Goal: Task Accomplishment & Management: Use online tool/utility

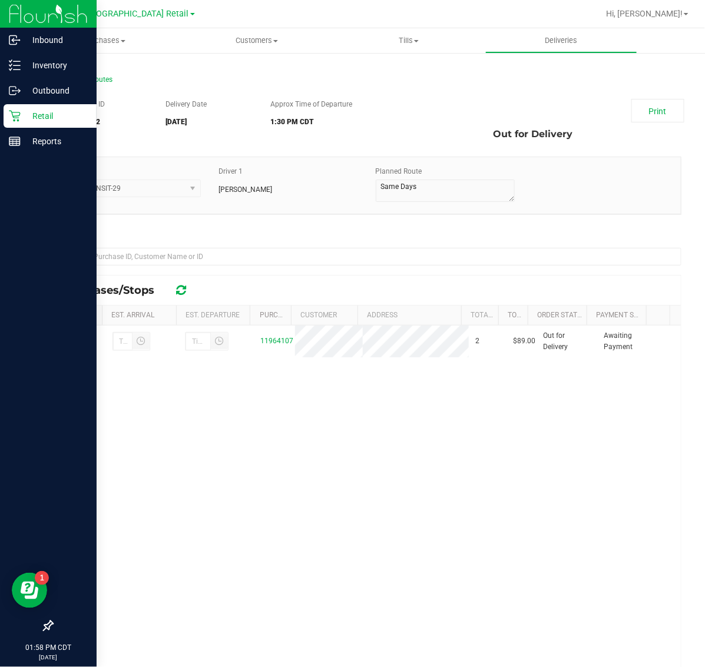
click at [13, 120] on icon at bounding box center [14, 116] width 11 height 11
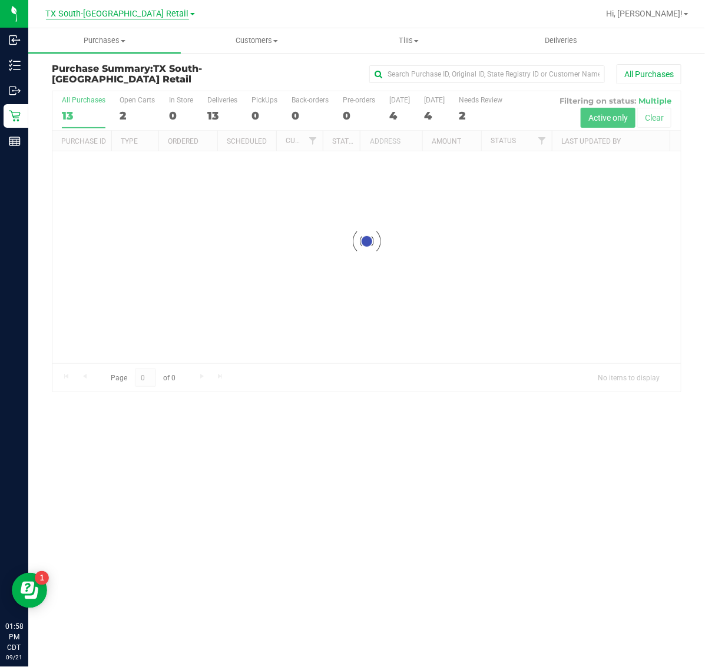
click at [115, 12] on span "TX South-[GEOGRAPHIC_DATA] Retail" at bounding box center [117, 14] width 143 height 11
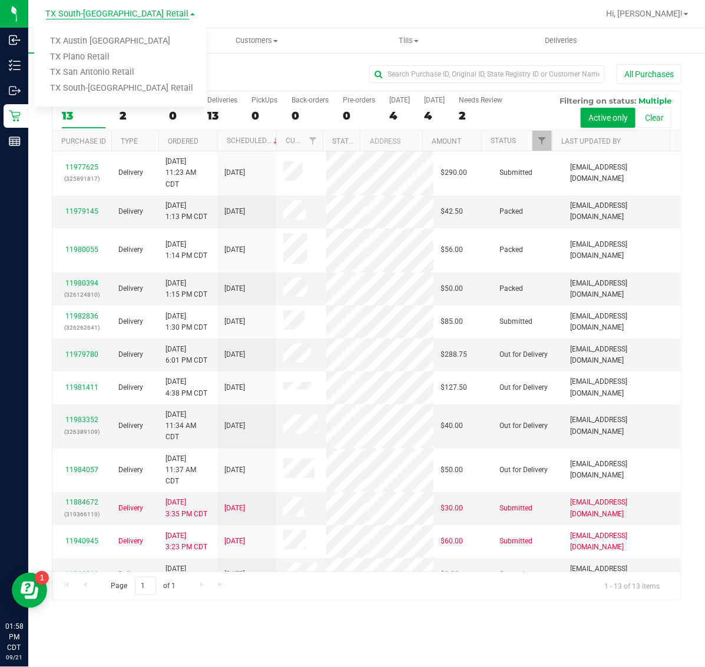
click at [116, 13] on span "TX South-[GEOGRAPHIC_DATA] Retail" at bounding box center [117, 14] width 143 height 11
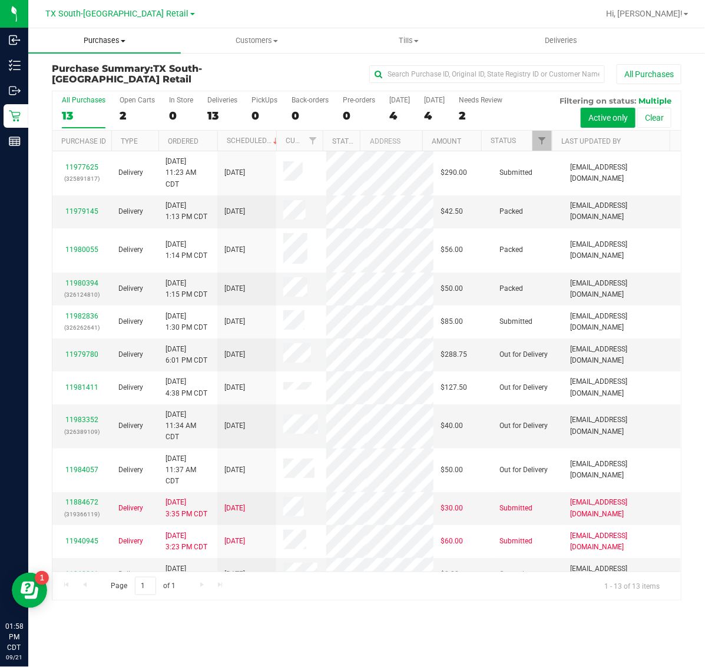
click at [111, 39] on span "Purchases" at bounding box center [104, 40] width 153 height 11
click at [114, 83] on li "Fulfillment" at bounding box center [104, 85] width 153 height 14
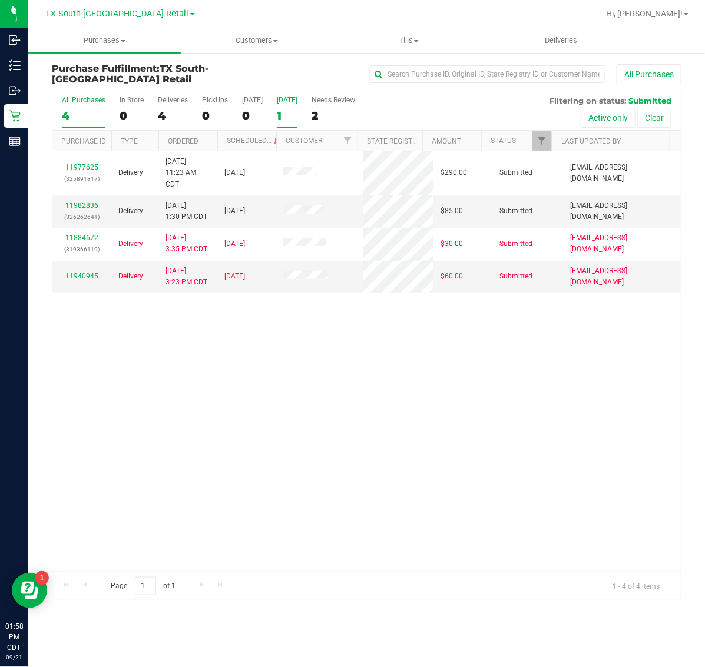
click at [287, 106] on label "[DATE] 1" at bounding box center [287, 112] width 21 height 32
click at [0, 0] on input "[DATE] 1" at bounding box center [0, 0] width 0 height 0
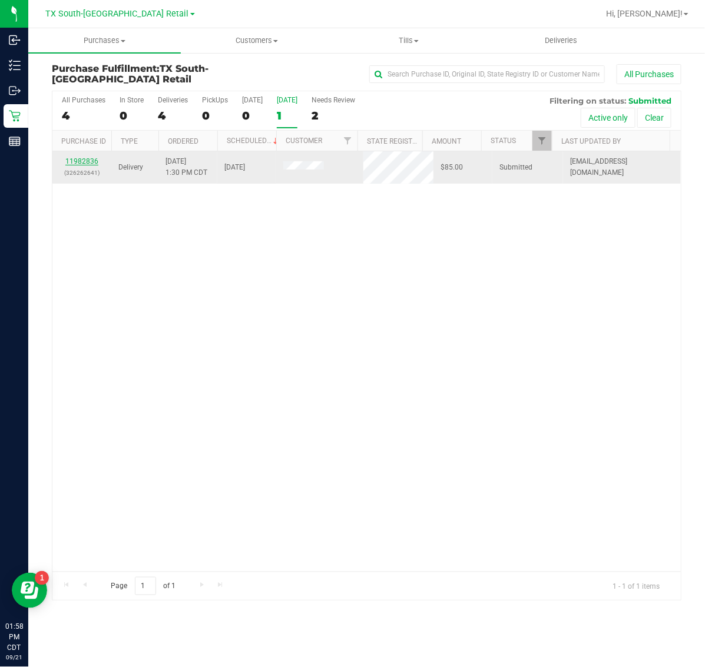
click at [82, 158] on link "11982836" at bounding box center [81, 161] width 33 height 8
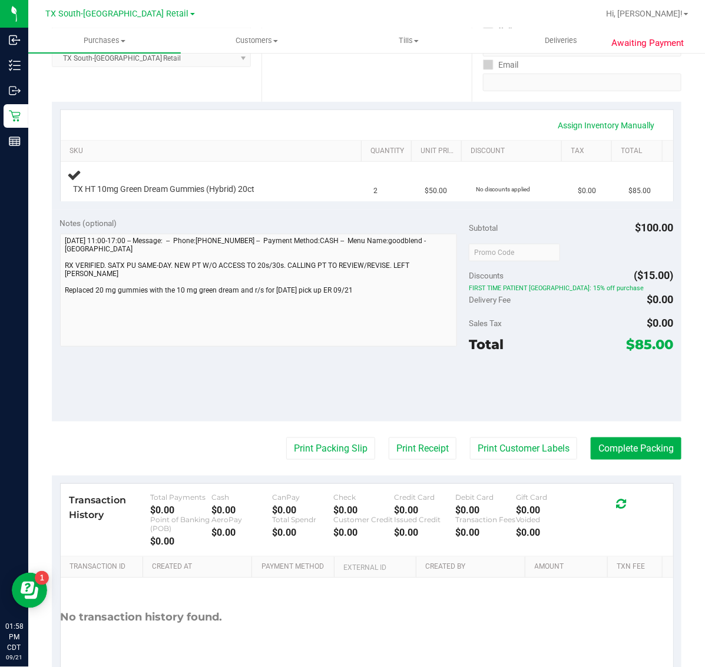
scroll to position [221, 0]
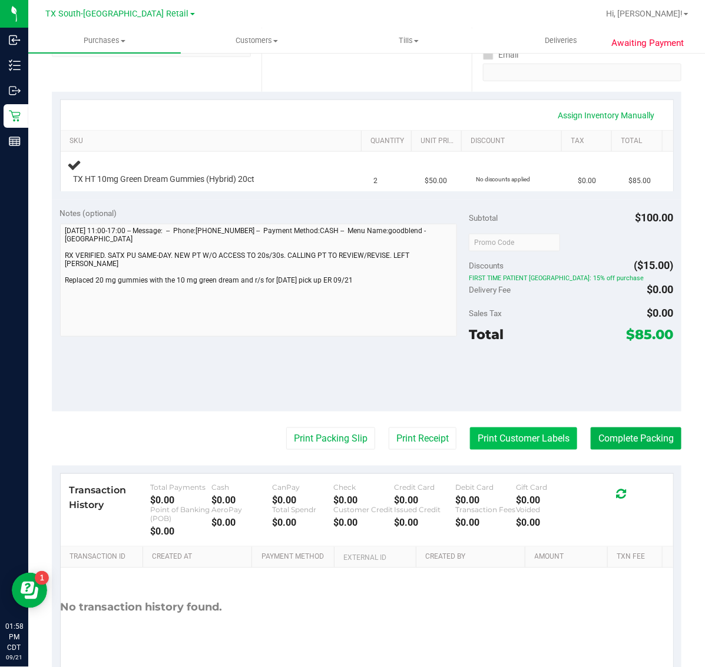
click at [483, 431] on button "Print Customer Labels" at bounding box center [523, 439] width 107 height 22
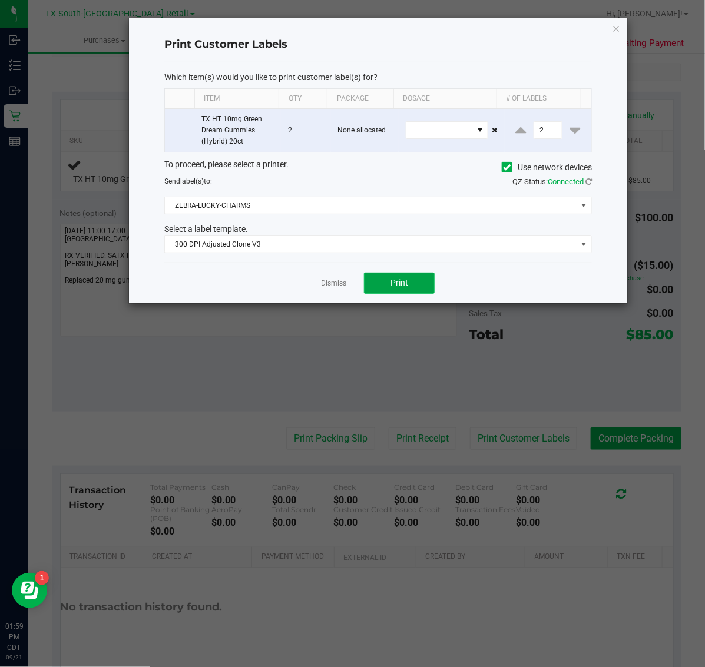
click at [372, 281] on button "Print" at bounding box center [399, 283] width 71 height 21
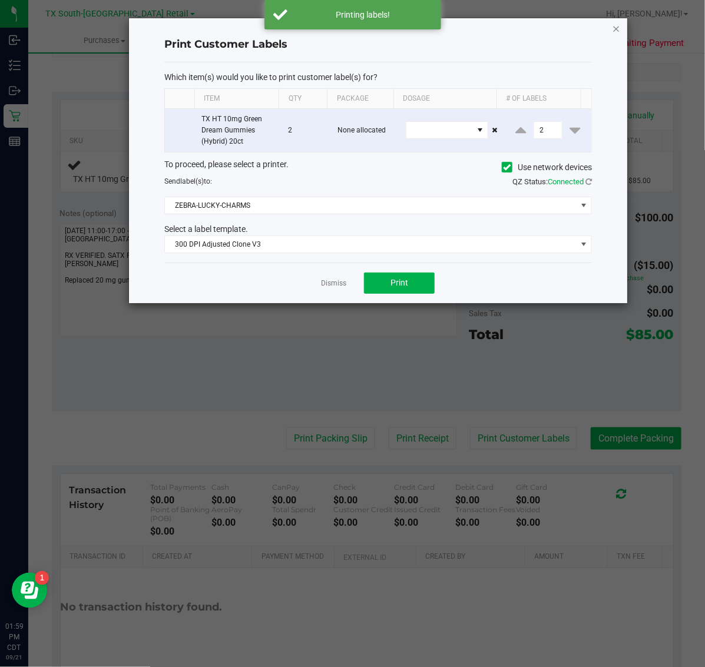
click at [616, 25] on icon "button" at bounding box center [617, 28] width 8 height 14
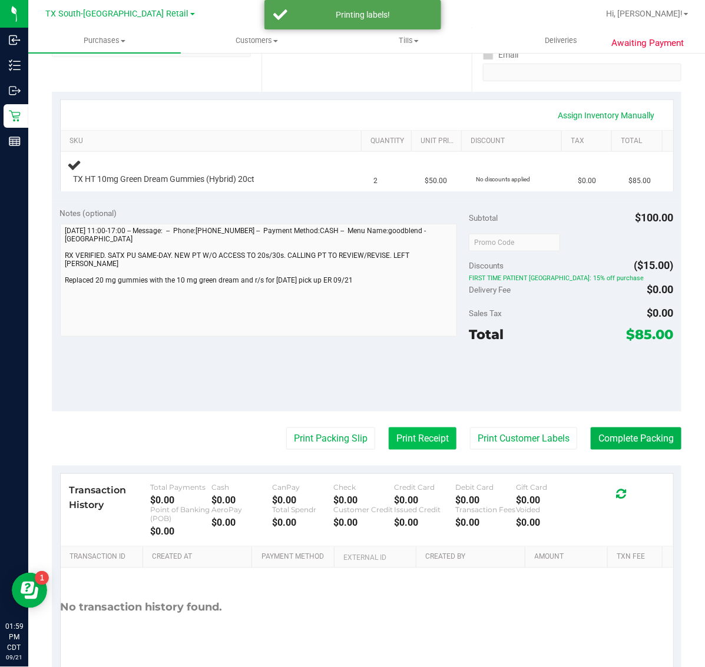
click at [395, 446] on button "Print Receipt" at bounding box center [423, 439] width 68 height 22
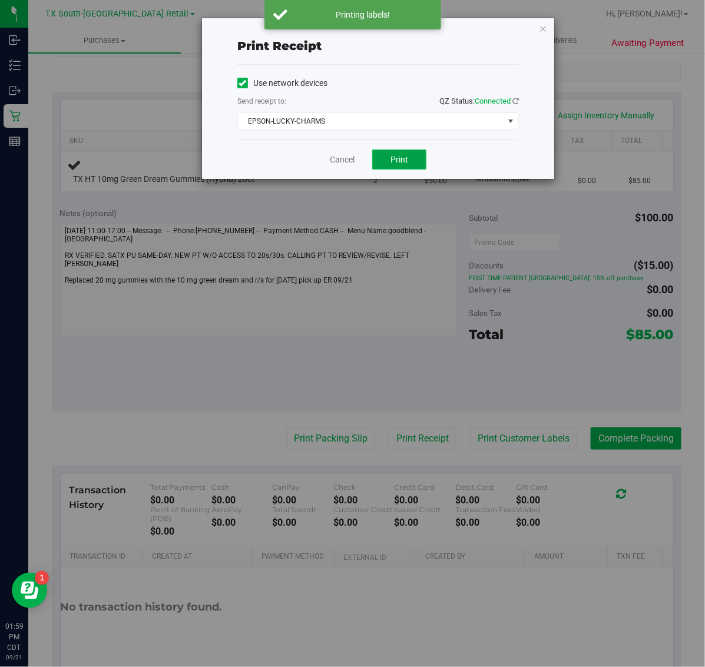
click at [381, 161] on button "Print" at bounding box center [399, 160] width 54 height 20
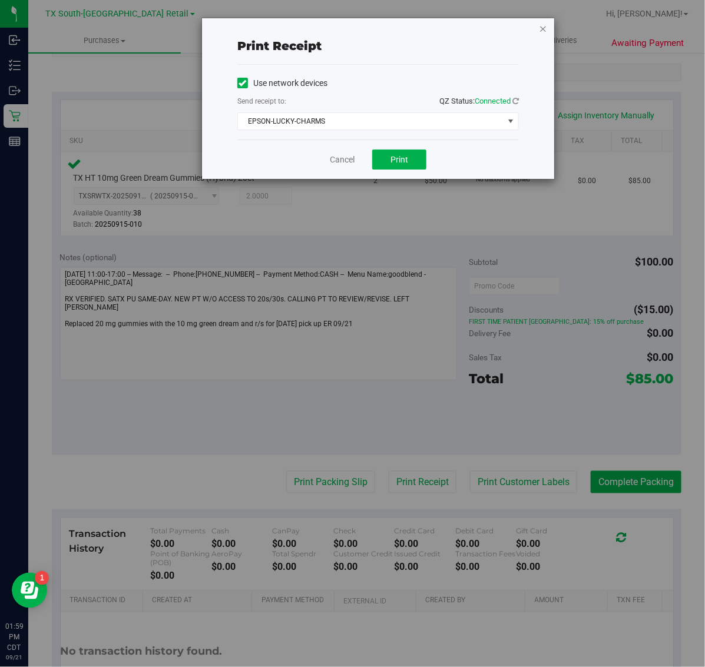
click at [547, 27] on icon "button" at bounding box center [543, 28] width 8 height 14
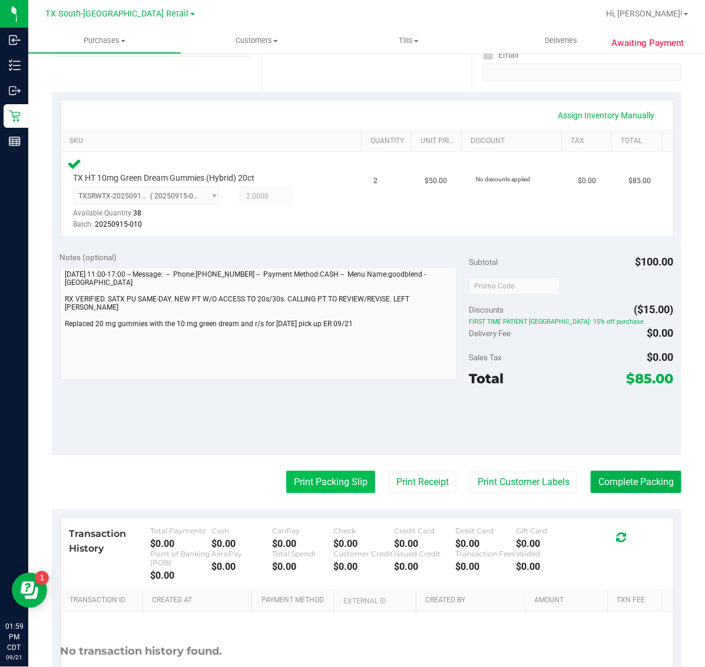
click at [315, 478] on button "Print Packing Slip" at bounding box center [330, 482] width 89 height 22
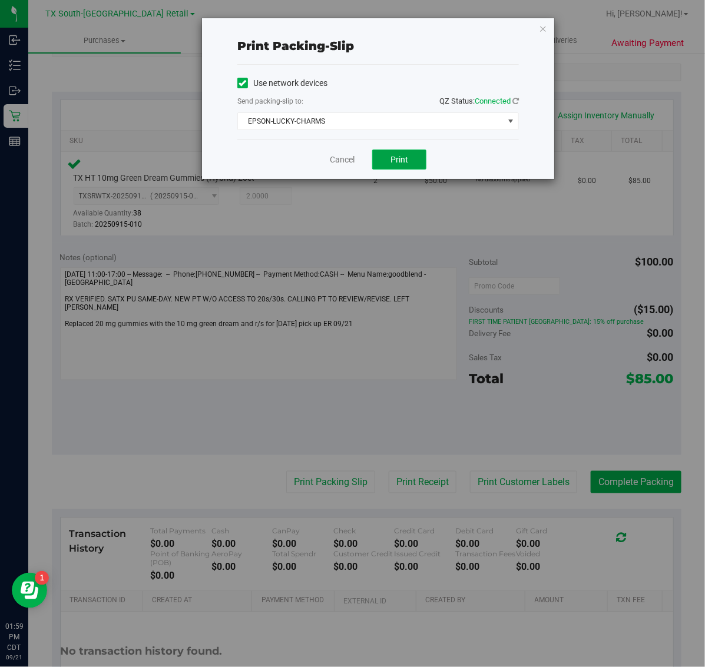
click at [399, 162] on span "Print" at bounding box center [400, 159] width 18 height 9
click at [543, 27] on icon "button" at bounding box center [543, 28] width 8 height 14
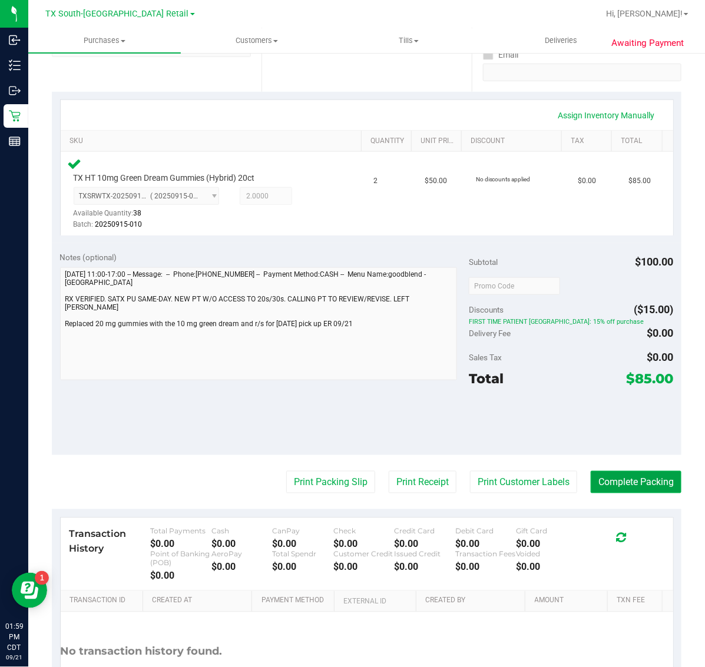
click at [646, 478] on button "Complete Packing" at bounding box center [636, 482] width 91 height 22
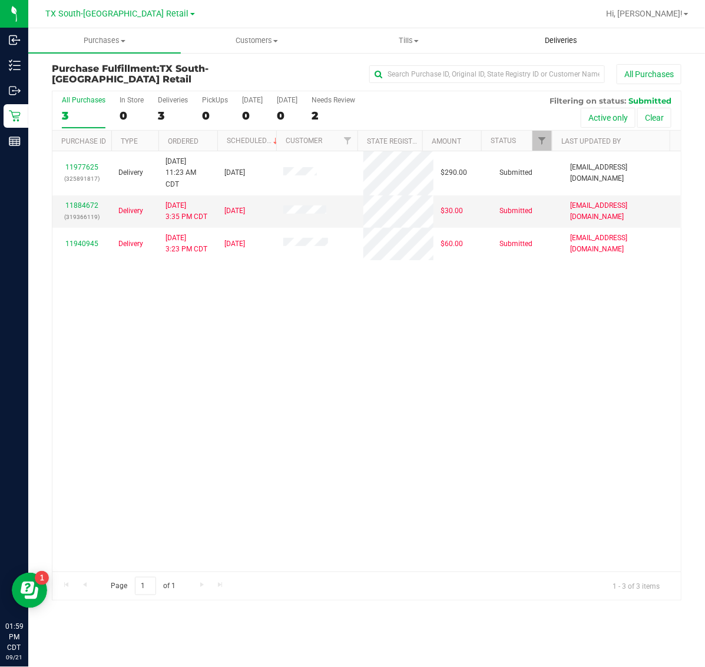
click at [575, 35] on span "Deliveries" at bounding box center [561, 40] width 64 height 11
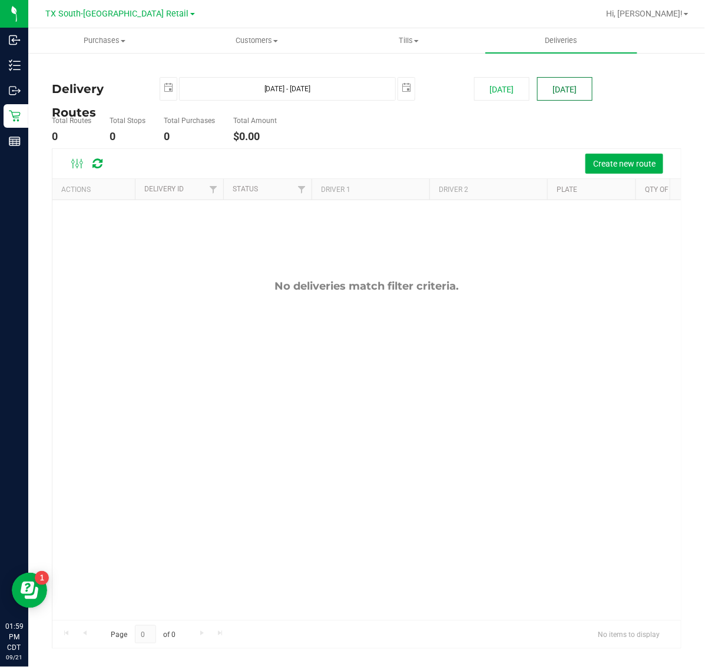
click at [558, 88] on button "[DATE]" at bounding box center [564, 89] width 55 height 24
click at [596, 166] on span "Create new route" at bounding box center [624, 163] width 62 height 9
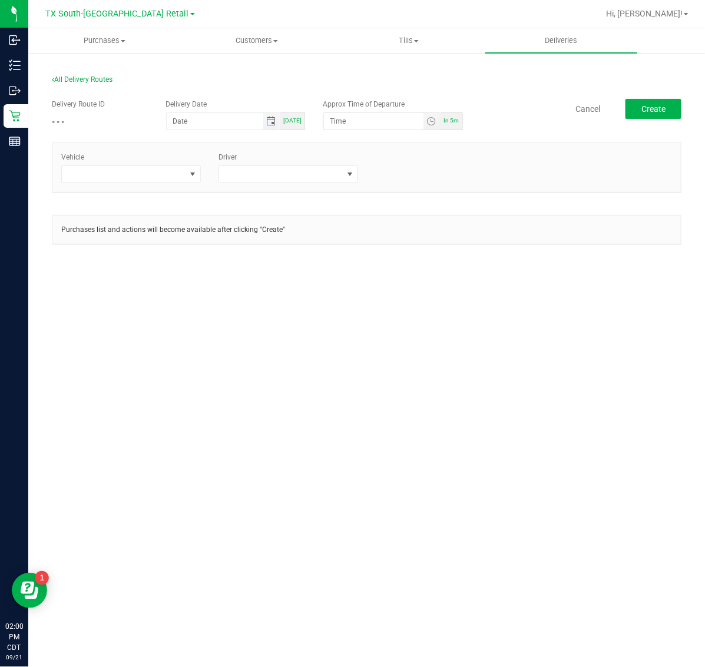
click at [275, 121] on span "Toggle calendar" at bounding box center [270, 121] width 9 height 9
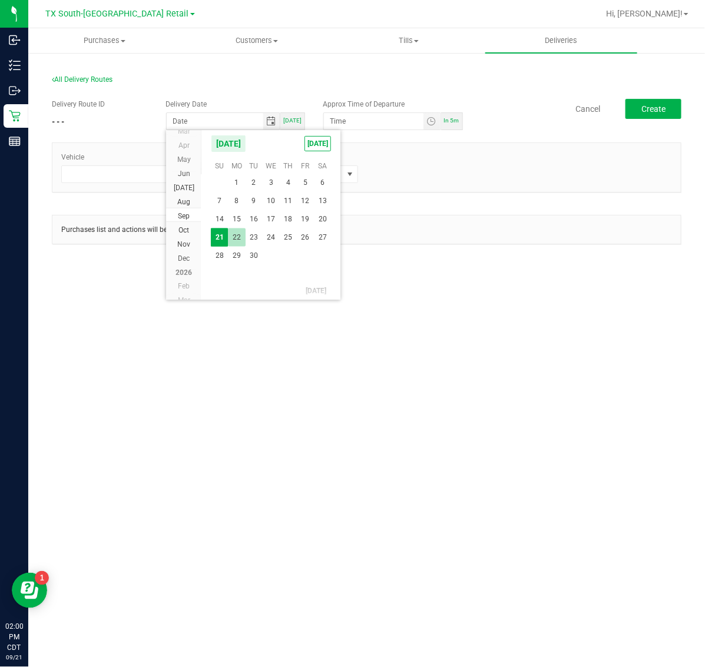
click at [231, 234] on span "22" at bounding box center [236, 238] width 17 height 18
type input "[DATE]"
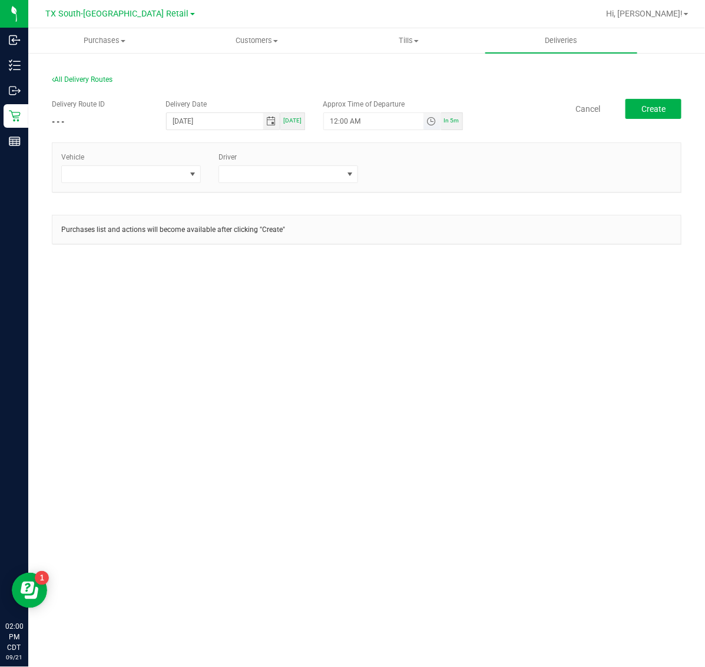
click at [429, 118] on span "Toggle time list" at bounding box center [430, 121] width 9 height 9
click at [339, 188] on li "5" at bounding box center [348, 191] width 28 height 16
click at [417, 254] on span "AM" at bounding box center [422, 253] width 11 height 8
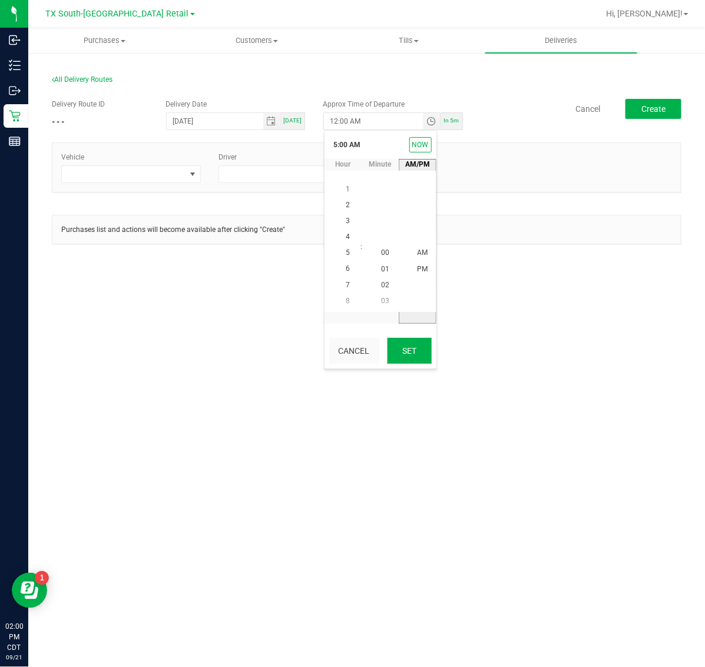
click at [411, 352] on button "Set" at bounding box center [410, 351] width 44 height 26
type input "5:00 AM"
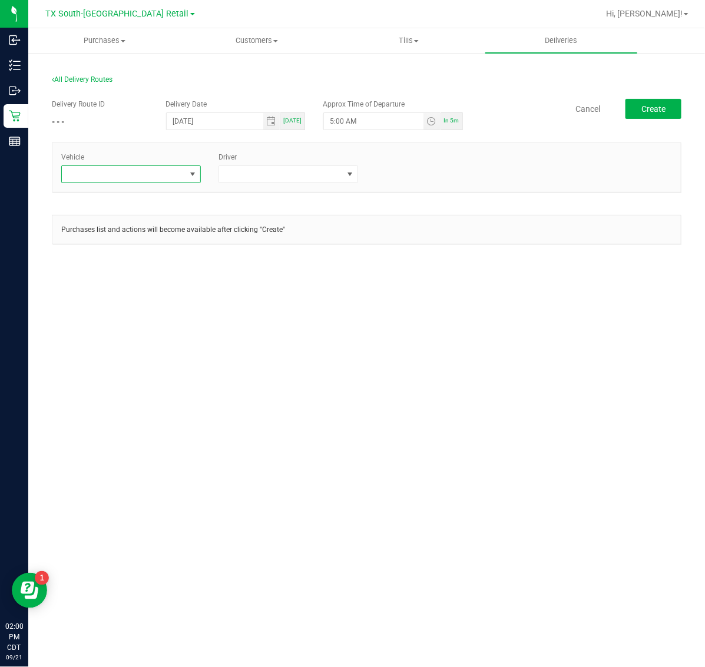
click at [133, 183] on span at bounding box center [124, 174] width 124 height 16
type input "19"
click at [145, 242] on li "TX-TRANSIT-19" at bounding box center [131, 245] width 138 height 20
click at [289, 168] on span at bounding box center [281, 174] width 124 height 16
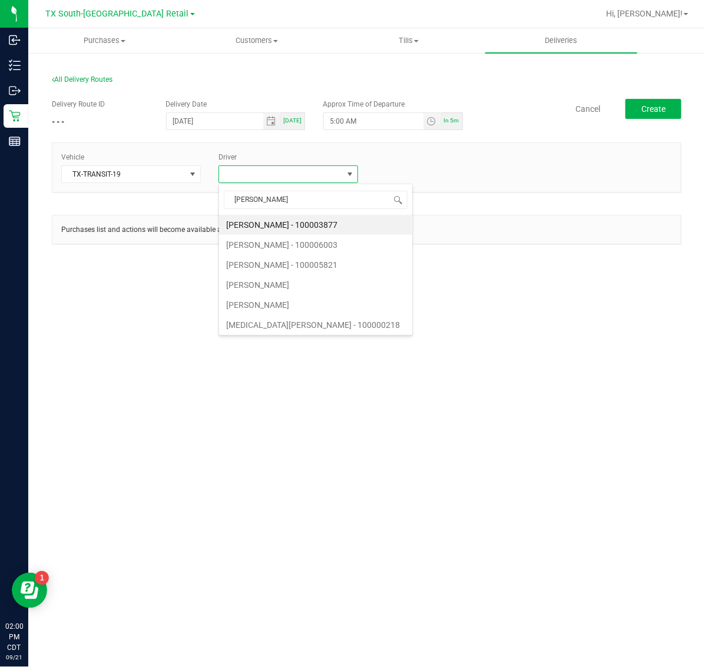
type input "[PERSON_NAME]"
click at [287, 228] on li "[PERSON_NAME]" at bounding box center [288, 225] width 138 height 20
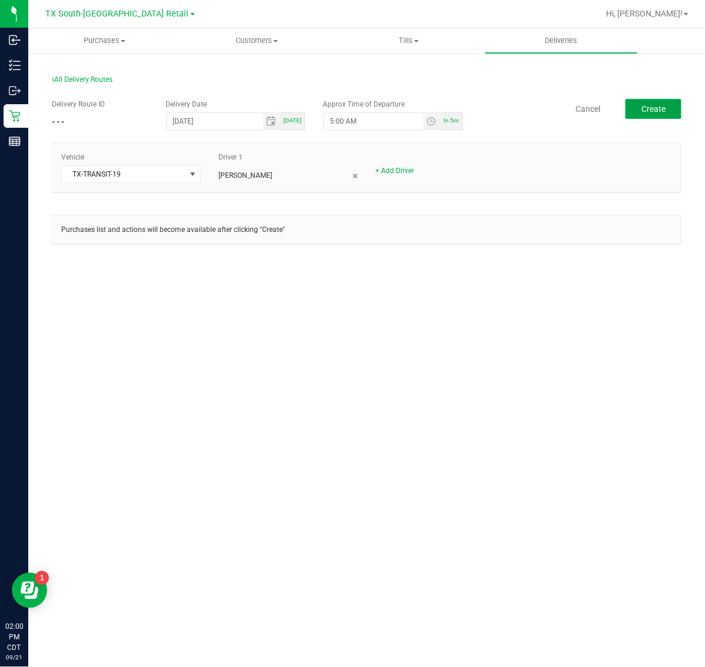
click at [650, 113] on span "Create" at bounding box center [653, 108] width 24 height 9
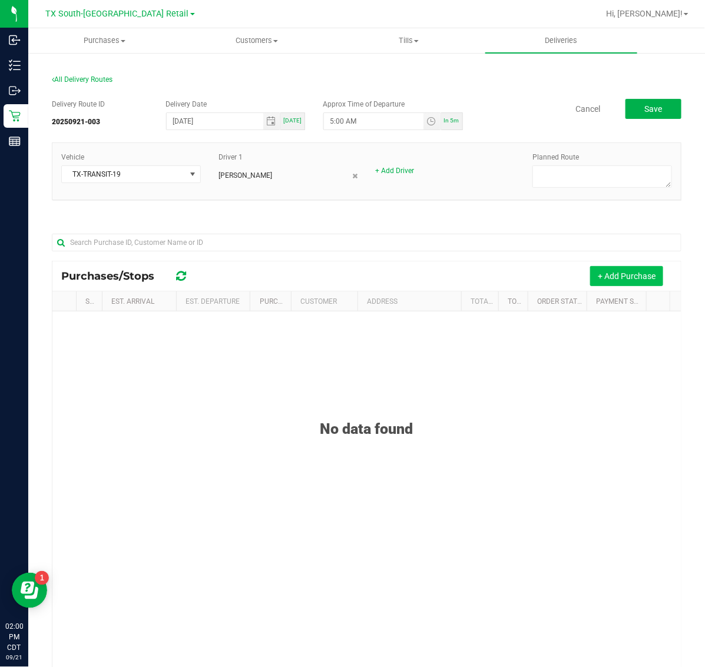
click at [613, 272] on button "+ Add Purchase" at bounding box center [626, 276] width 73 height 20
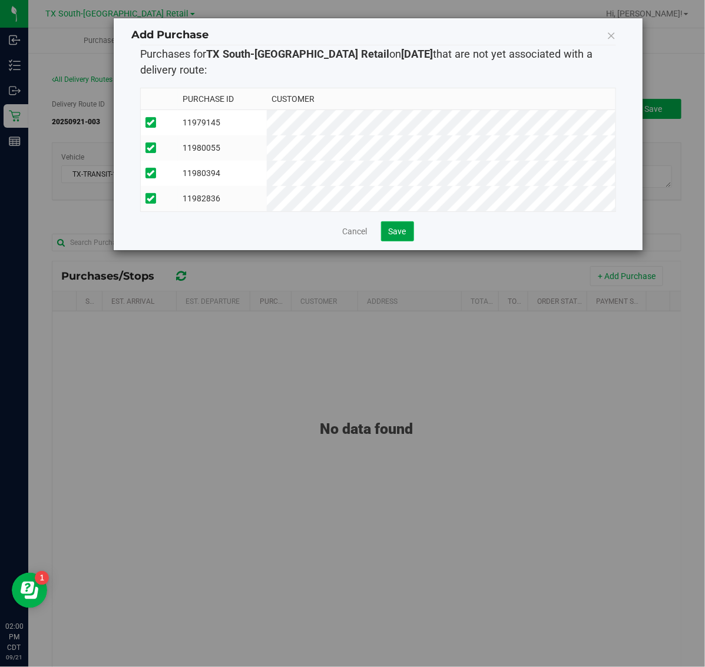
click at [407, 242] on button "Save" at bounding box center [397, 231] width 33 height 20
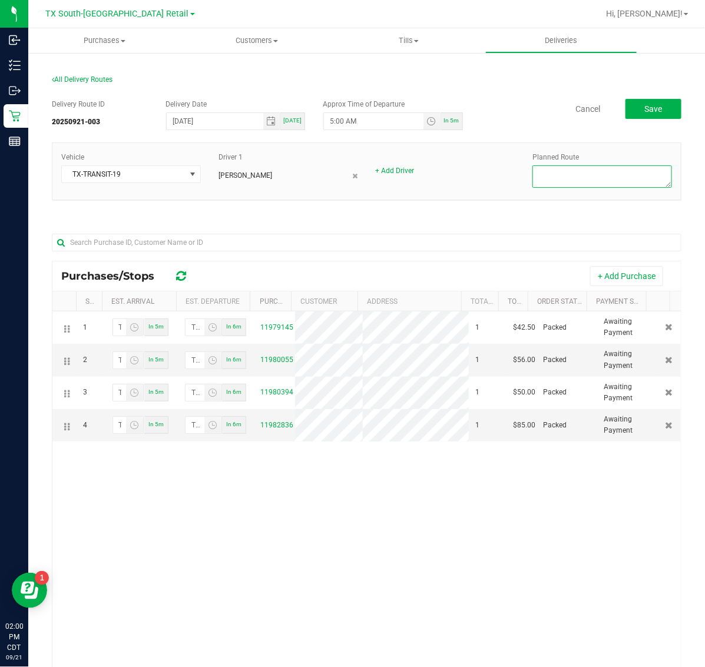
click at [596, 180] on textarea at bounding box center [602, 177] width 140 height 22
type textarea "s"
type textarea "South ATX Retail"
click at [666, 107] on button "Save" at bounding box center [654, 109] width 56 height 20
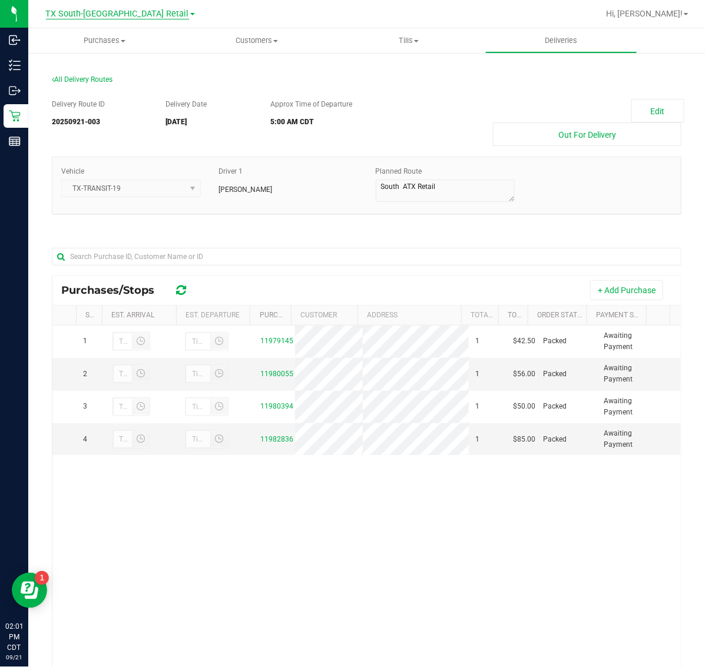
click at [148, 15] on span "TX South-[GEOGRAPHIC_DATA] Retail" at bounding box center [117, 14] width 143 height 11
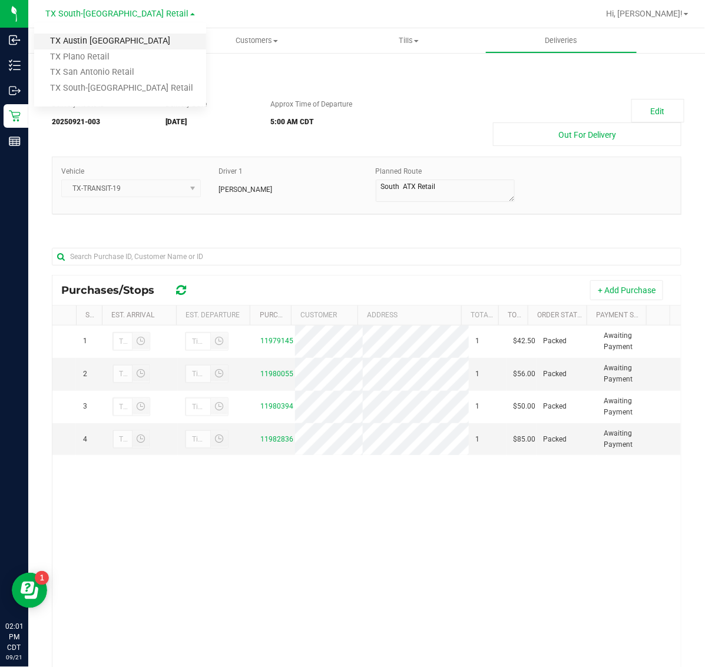
click at [137, 43] on link "TX Austin [GEOGRAPHIC_DATA]" at bounding box center [120, 42] width 172 height 16
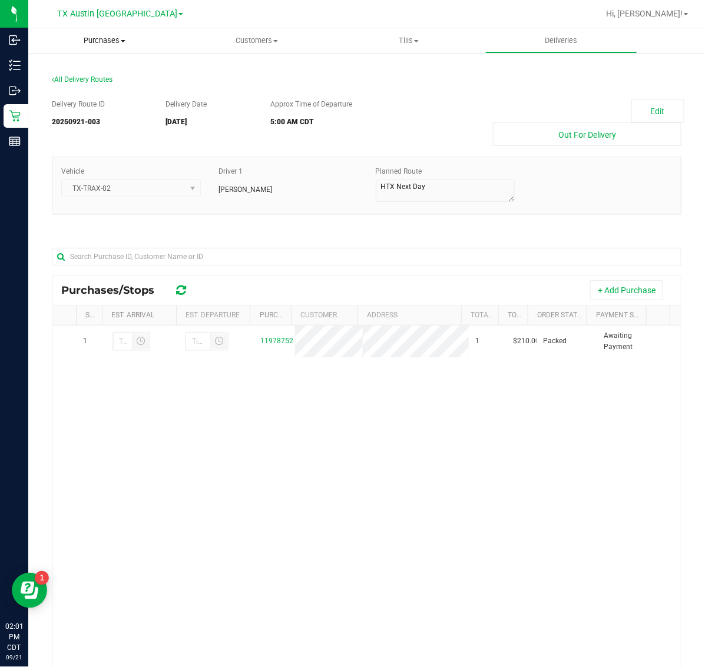
click at [113, 42] on span "Purchases" at bounding box center [104, 40] width 153 height 11
click at [115, 86] on li "Fulfillment" at bounding box center [104, 85] width 153 height 14
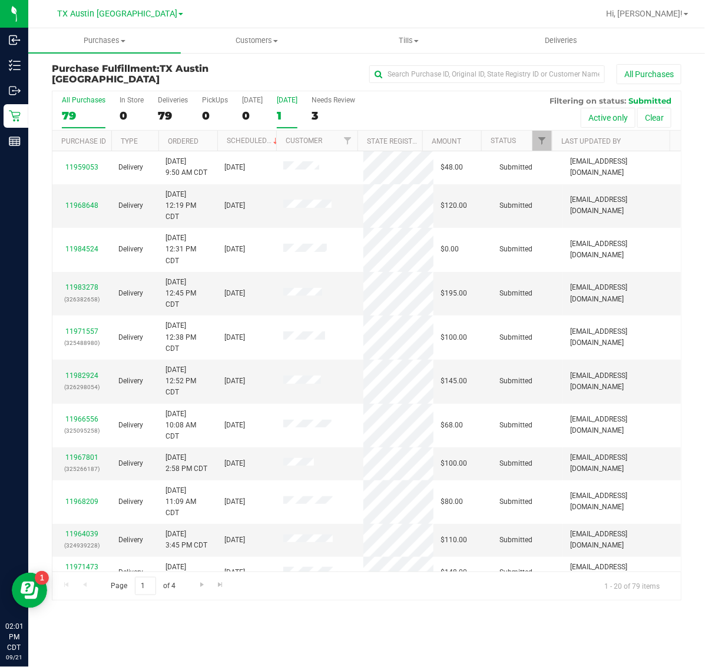
click at [282, 113] on div "1" at bounding box center [287, 116] width 21 height 14
click at [0, 0] on input "[DATE] 1" at bounding box center [0, 0] width 0 height 0
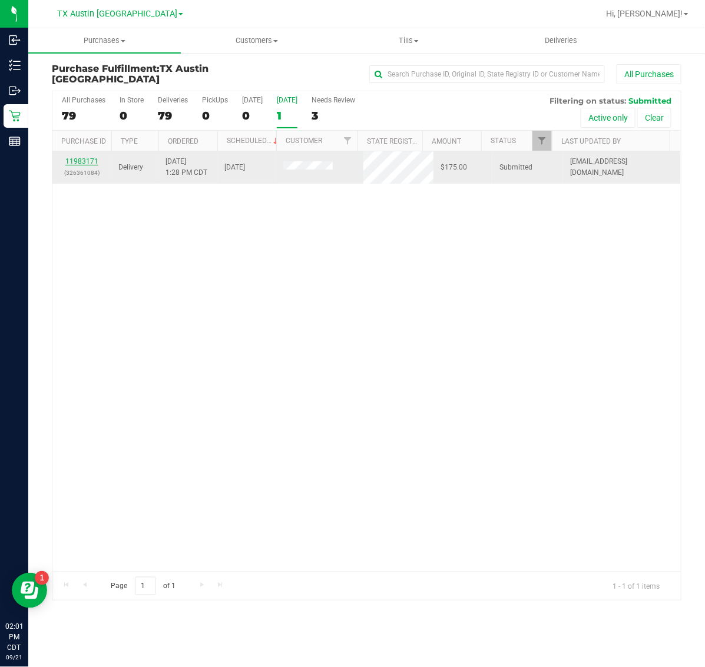
click at [81, 165] on link "11983171" at bounding box center [81, 161] width 33 height 8
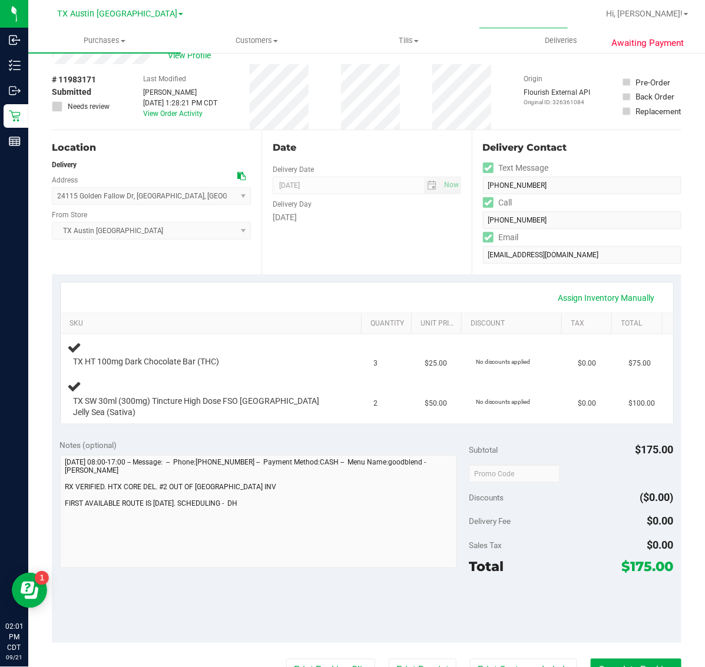
scroll to position [74, 0]
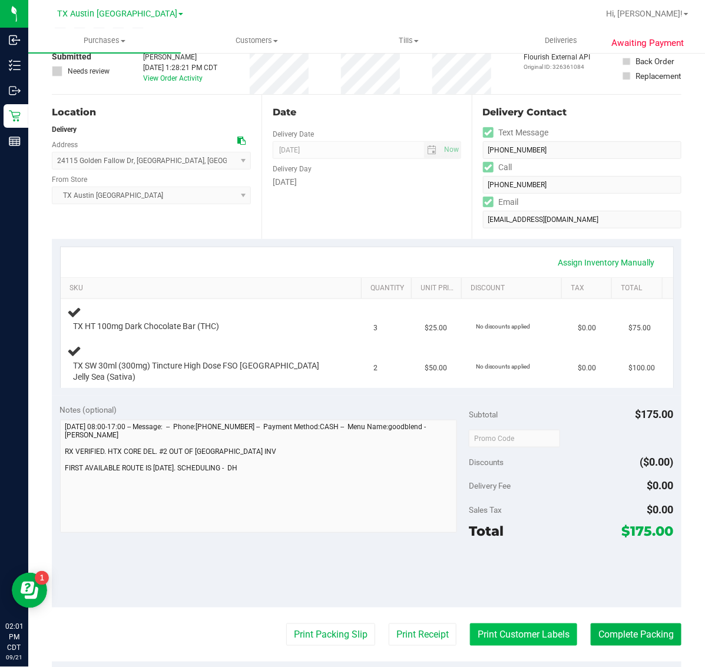
click at [517, 625] on button "Print Customer Labels" at bounding box center [523, 635] width 107 height 22
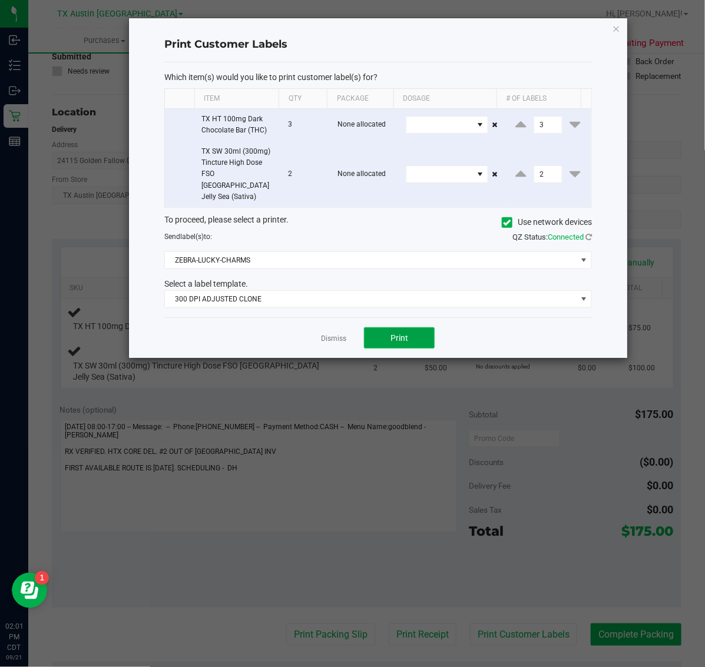
click at [390, 329] on button "Print" at bounding box center [399, 337] width 71 height 21
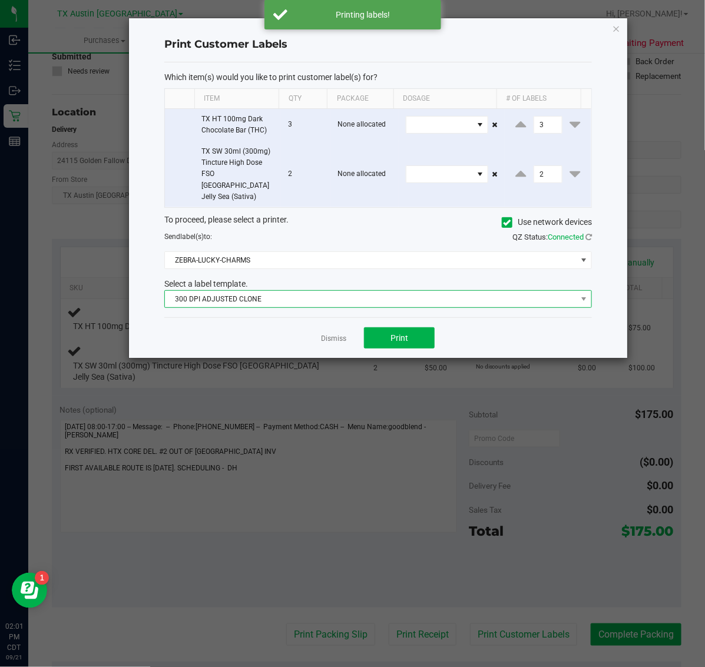
click at [308, 291] on span "300 DPI ADJUSTED CLONE" at bounding box center [371, 299] width 412 height 16
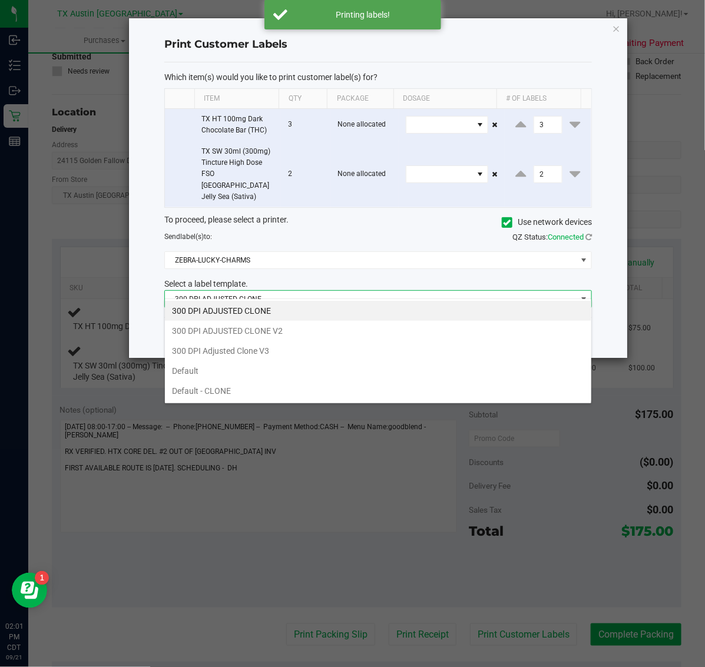
scroll to position [18, 428]
click at [325, 354] on li "300 DPI Adjusted Clone V3" at bounding box center [378, 351] width 426 height 20
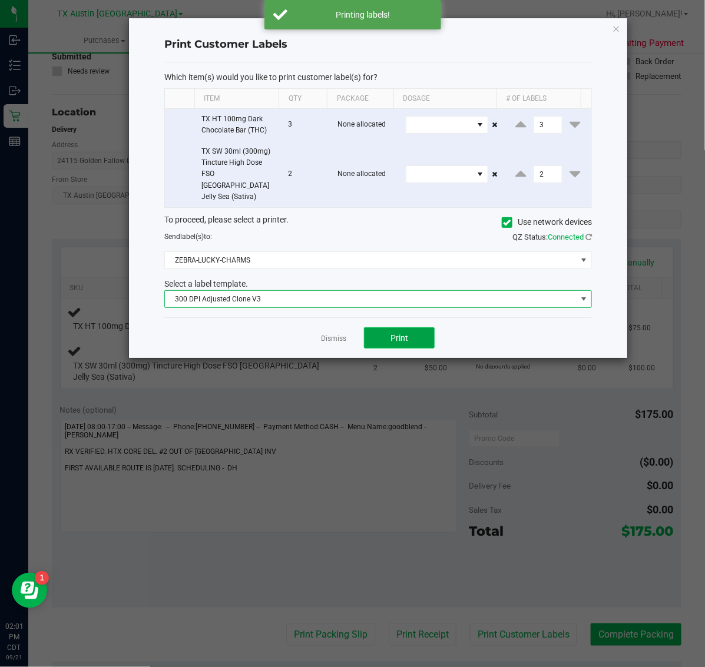
click at [404, 335] on button "Print" at bounding box center [399, 337] width 71 height 21
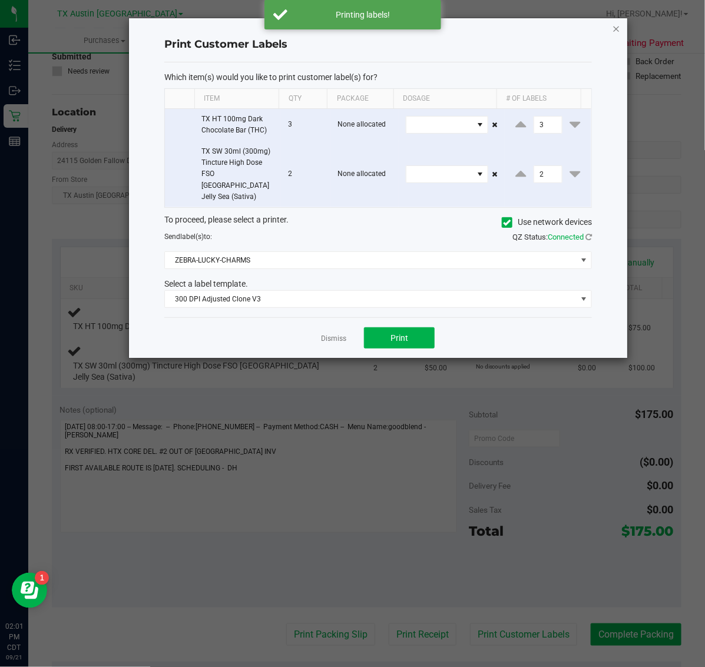
click at [616, 28] on icon "button" at bounding box center [617, 28] width 8 height 14
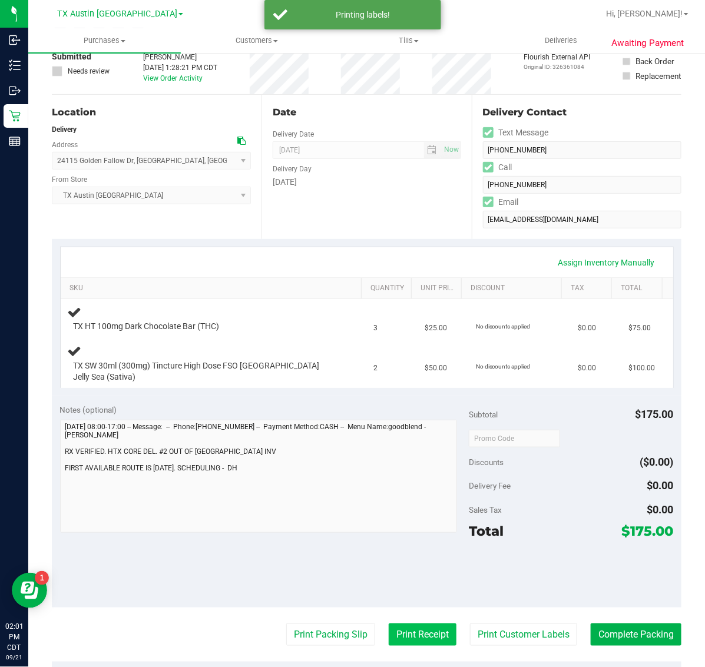
click at [414, 626] on button "Print Receipt" at bounding box center [423, 635] width 68 height 22
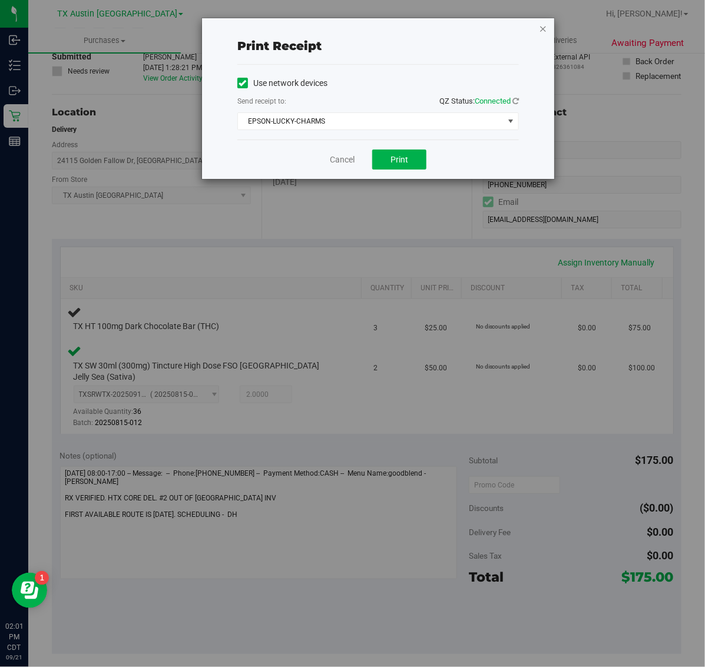
click at [541, 24] on icon "button" at bounding box center [543, 28] width 8 height 14
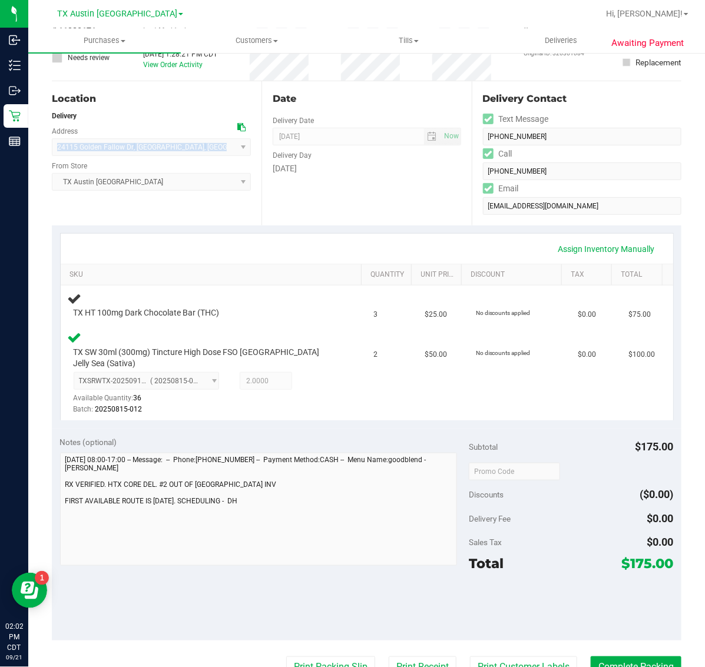
drag, startPoint x: 51, startPoint y: 145, endPoint x: 178, endPoint y: 148, distance: 127.3
click at [178, 148] on span "24115 Golden Fallow Dr , [GEOGRAPHIC_DATA] , [GEOGRAPHIC_DATA] 77493 Select add…" at bounding box center [151, 147] width 199 height 18
copy span "[STREET_ADDRESS]"
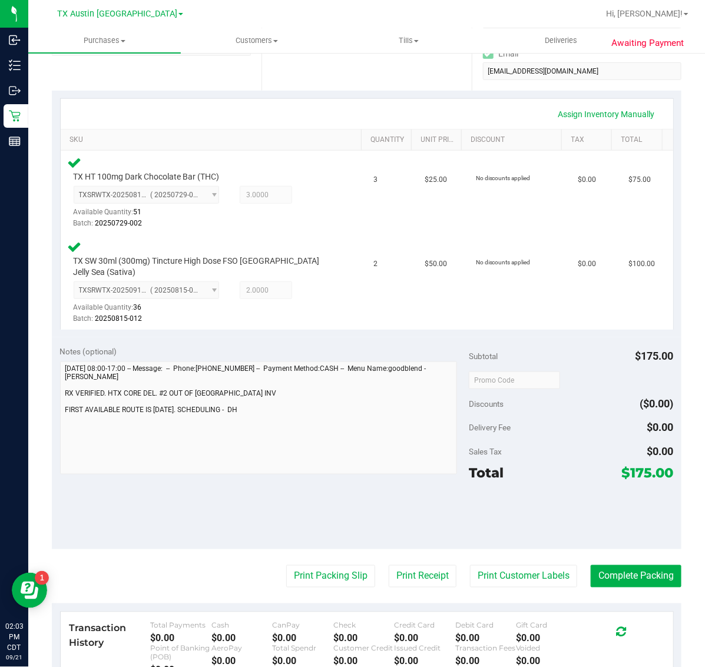
scroll to position [308, 0]
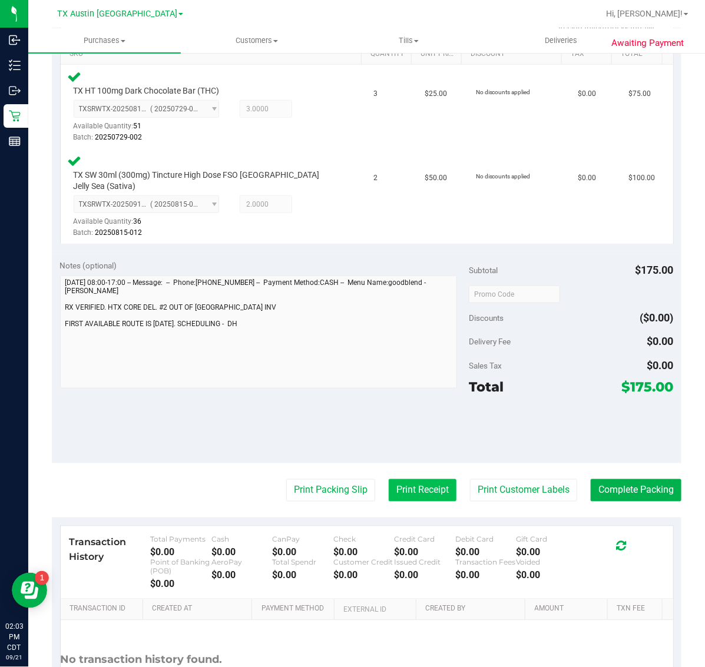
click at [409, 489] on button "Print Receipt" at bounding box center [423, 490] width 68 height 22
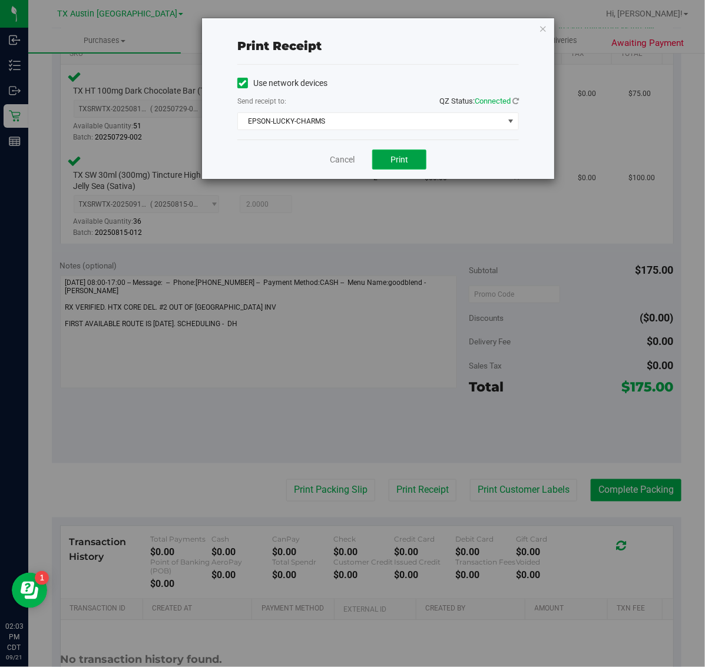
click at [389, 157] on button "Print" at bounding box center [399, 160] width 54 height 20
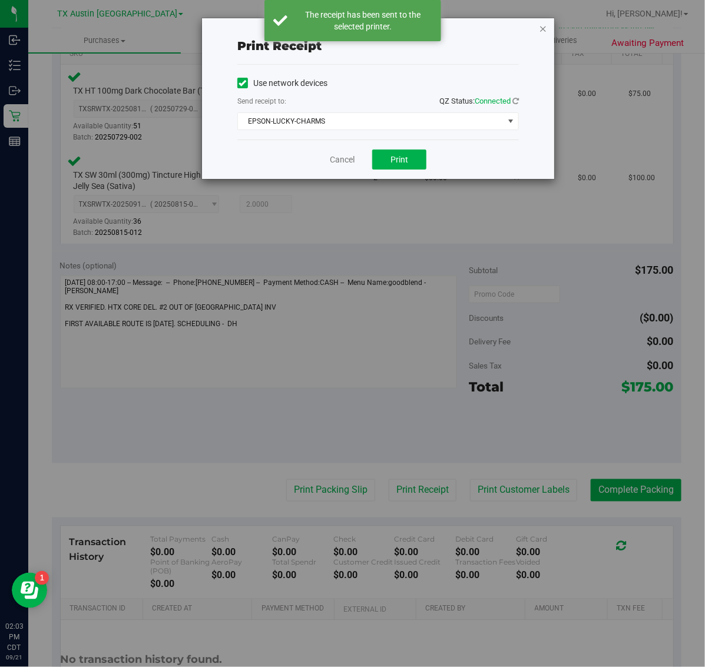
click at [542, 31] on icon "button" at bounding box center [543, 28] width 8 height 14
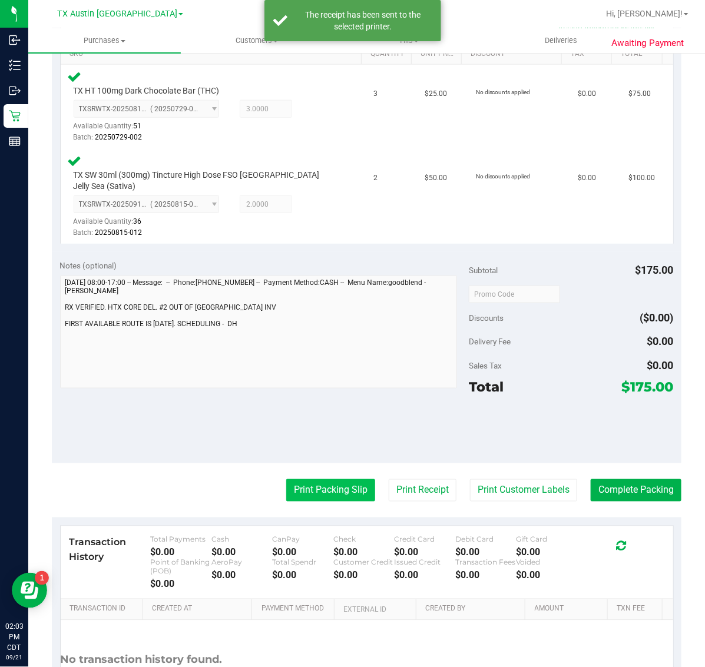
click at [327, 479] on button "Print Packing Slip" at bounding box center [330, 490] width 89 height 22
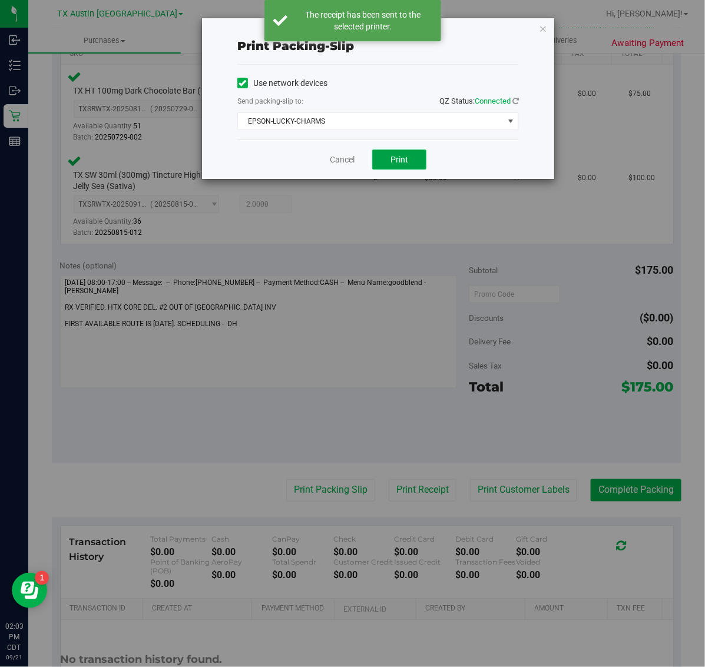
click at [401, 160] on span "Print" at bounding box center [400, 159] width 18 height 9
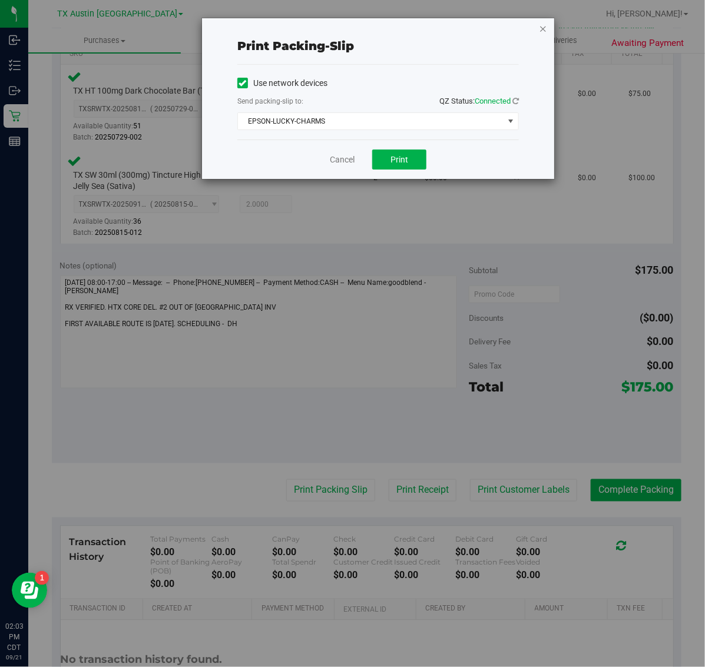
click at [541, 29] on icon "button" at bounding box center [543, 28] width 8 height 14
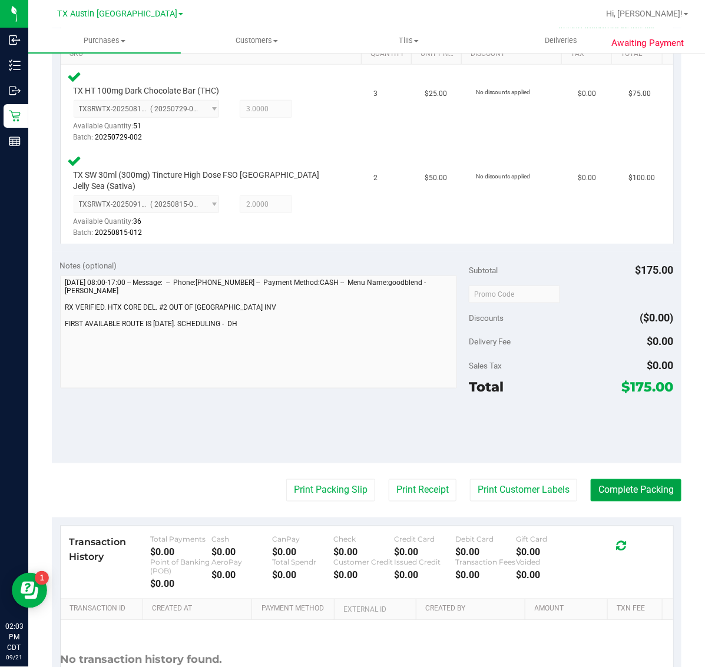
click at [635, 479] on button "Complete Packing" at bounding box center [636, 490] width 91 height 22
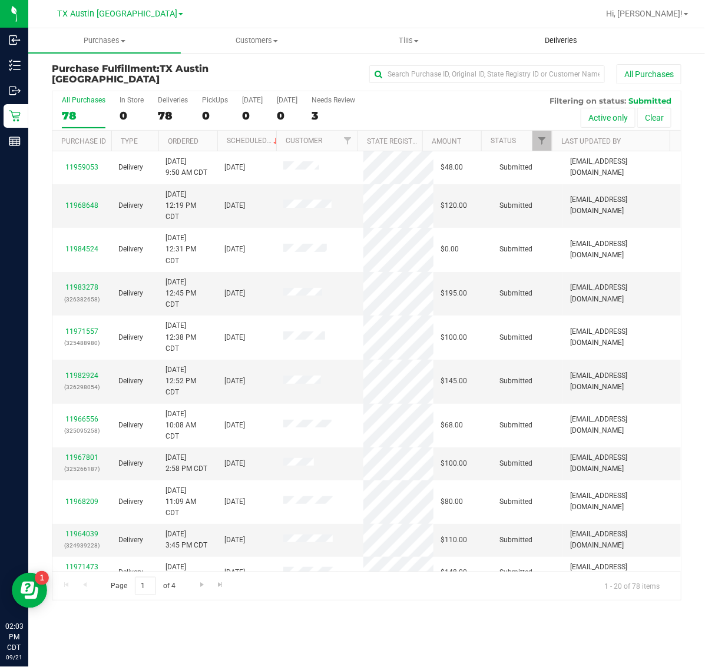
click at [552, 45] on span "Deliveries" at bounding box center [561, 40] width 64 height 11
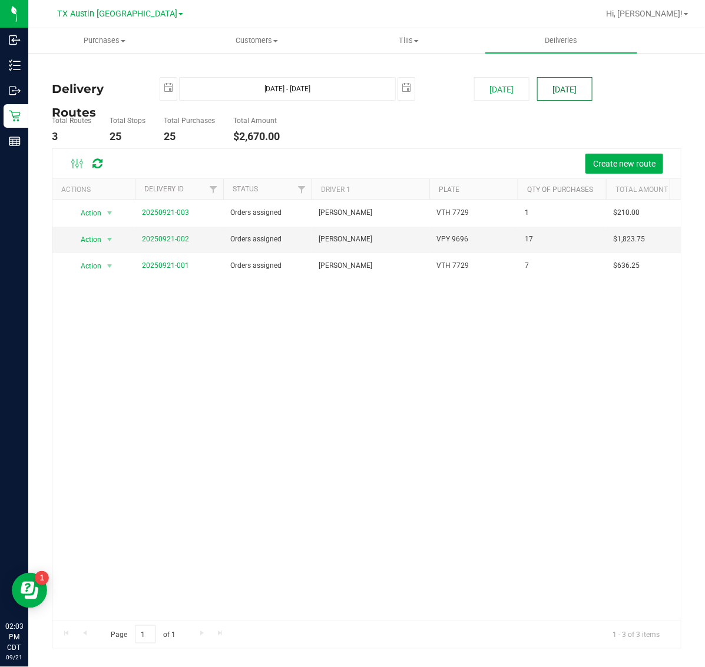
click at [550, 87] on button "[DATE]" at bounding box center [564, 89] width 55 height 24
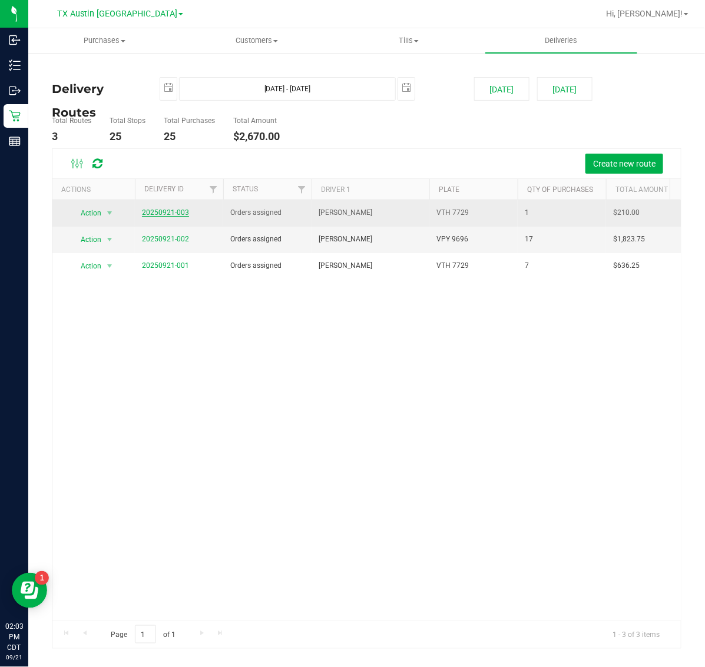
click at [177, 215] on link "20250921-003" at bounding box center [165, 213] width 47 height 8
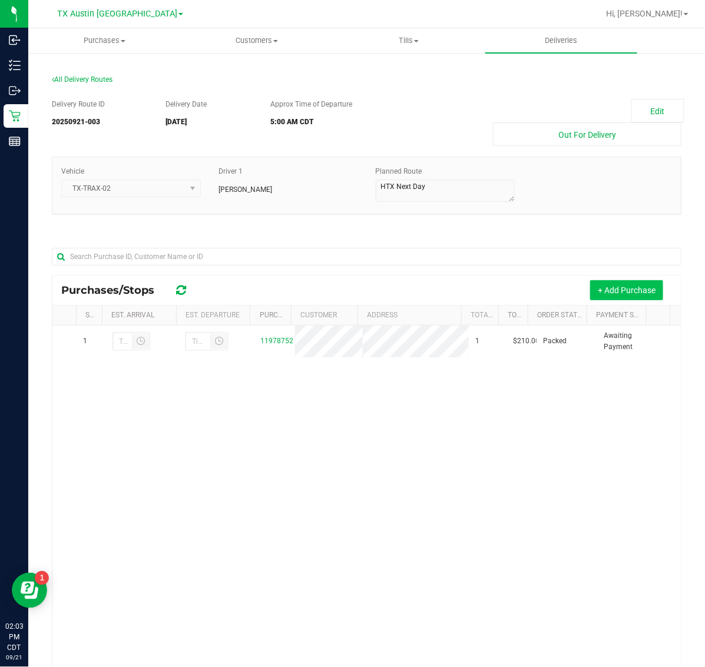
click at [610, 292] on button "+ Add Purchase" at bounding box center [626, 290] width 73 height 20
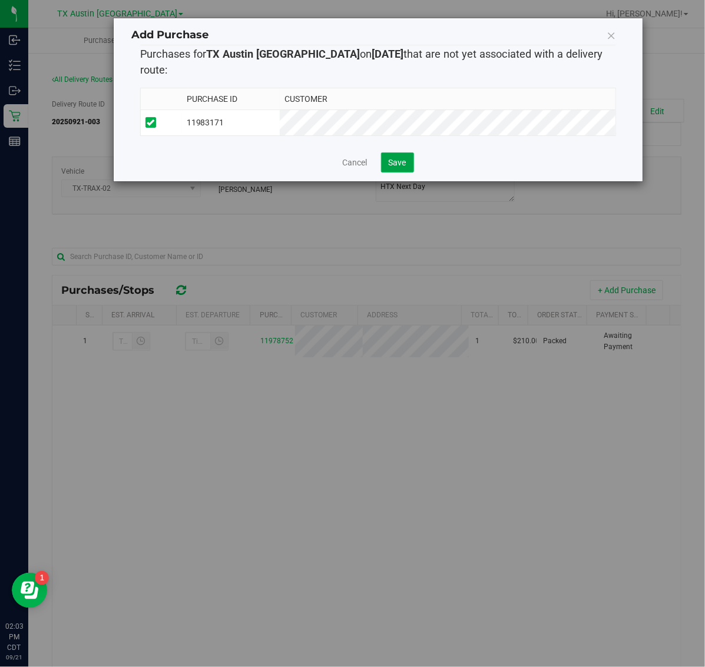
click at [398, 158] on span "Save" at bounding box center [398, 162] width 18 height 9
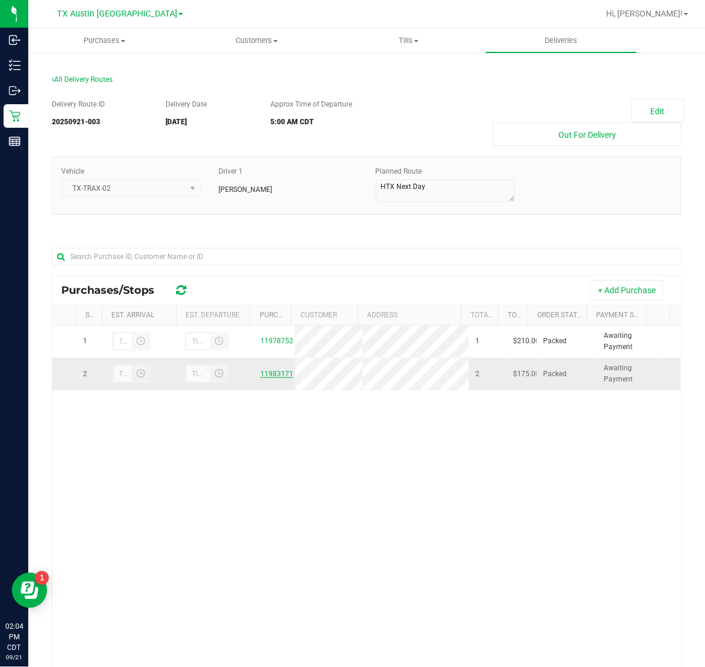
click at [272, 375] on link "11983171" at bounding box center [276, 374] width 33 height 8
